Goal: Transaction & Acquisition: Purchase product/service

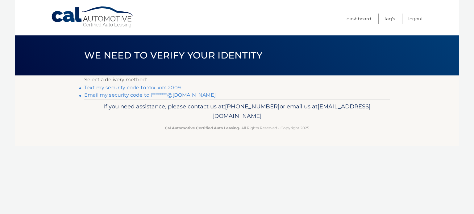
click at [126, 86] on link "Text my security code to xxx-xxx-2009" at bounding box center [132, 88] width 97 height 6
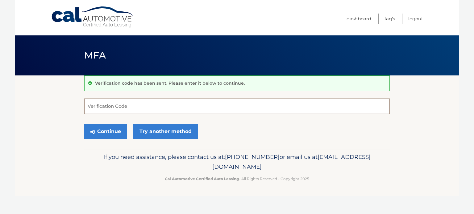
click at [120, 102] on input "Verification Code" at bounding box center [236, 106] width 305 height 15
type input "417837"
click at [104, 132] on button "Continue" at bounding box center [105, 131] width 43 height 15
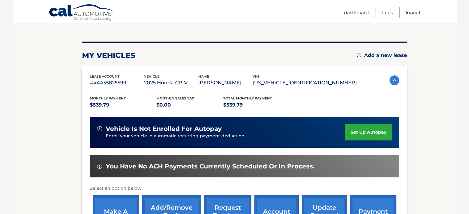
scroll to position [93, 0]
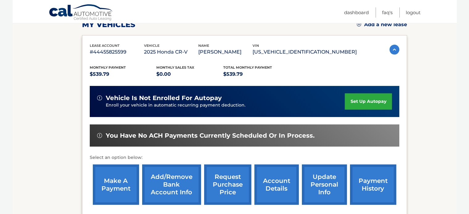
click at [129, 185] on link "make a payment" at bounding box center [116, 185] width 46 height 40
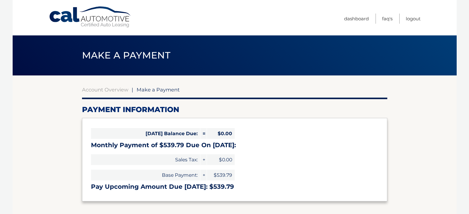
select select "MzhhOGZlNDItNGU1MS00MGUyLTkwZjgtZmY5Y2VkNTVmZWFm"
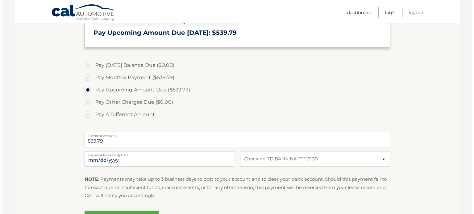
scroll to position [185, 0]
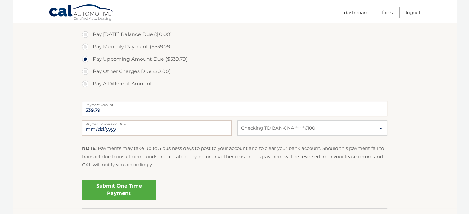
click at [127, 187] on link "Submit One Time Payment" at bounding box center [119, 190] width 74 height 20
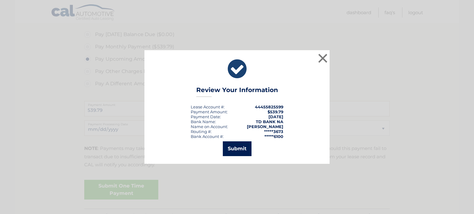
click at [235, 151] on button "Submit" at bounding box center [237, 149] width 29 height 15
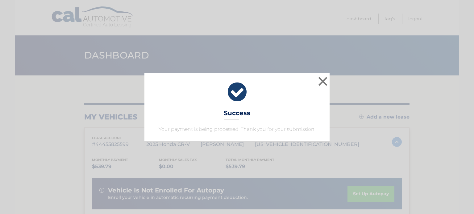
click at [235, 151] on div "× Success Your payment is being processed. Thank you for your submission. Loadi…" at bounding box center [237, 107] width 474 height 214
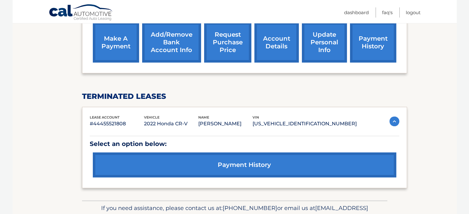
scroll to position [93, 0]
